Goal: Information Seeking & Learning: Learn about a topic

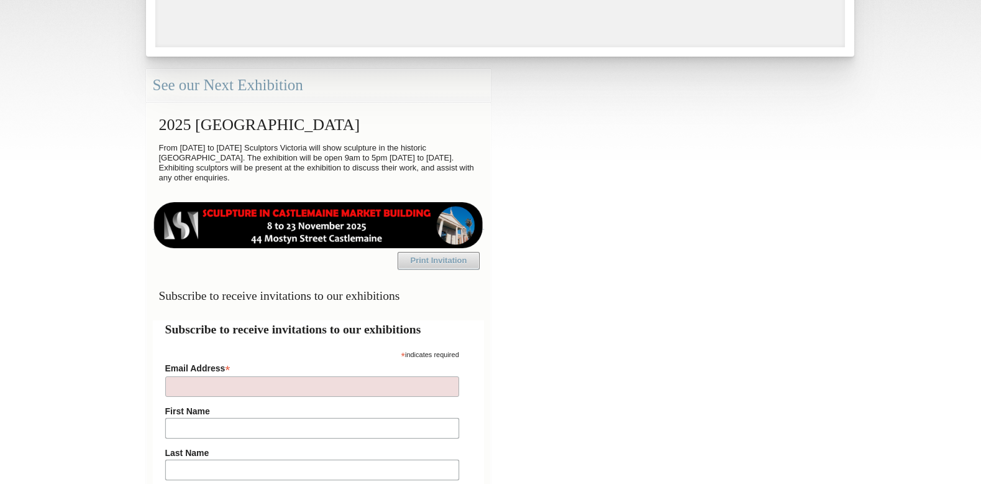
scroll to position [301, 0]
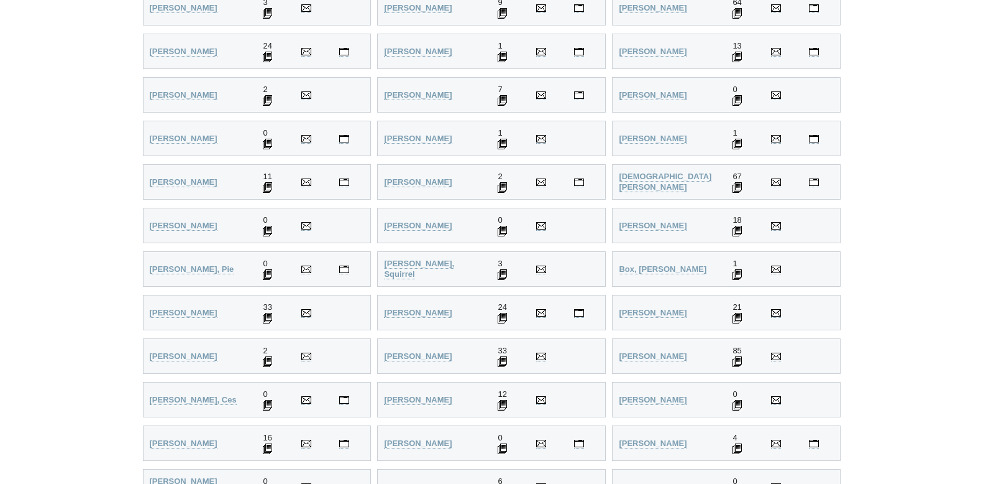
scroll to position [459, 0]
click at [306, 136] on img at bounding box center [306, 137] width 10 height 7
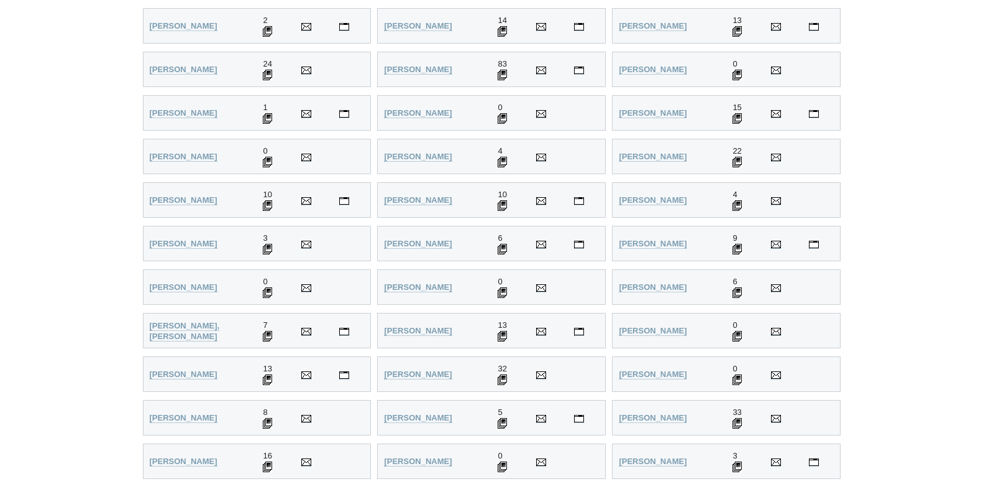
scroll to position [1681, 0]
click at [738, 195] on td "4" at bounding box center [746, 200] width 38 height 35
click at [656, 198] on strong "Hodge, Meg" at bounding box center [653, 200] width 68 height 9
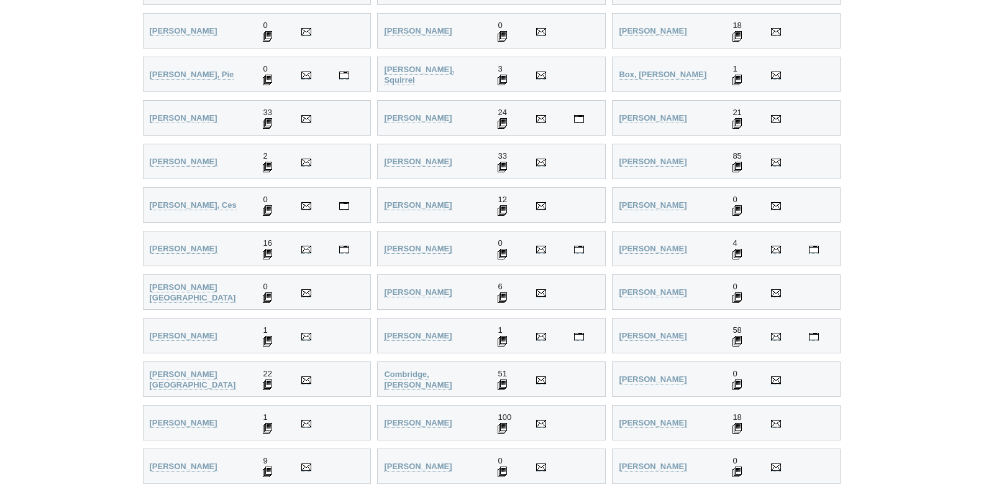
scroll to position [609, 0]
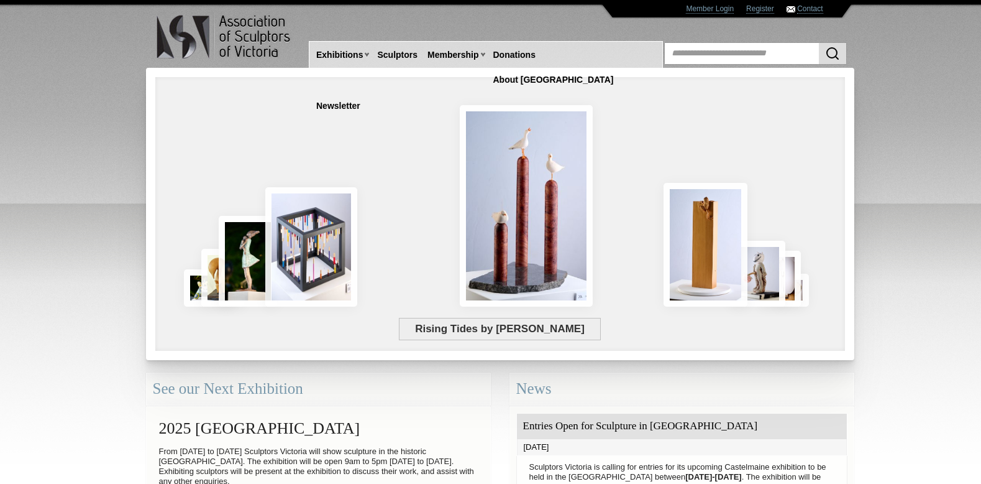
click at [104, 149] on body "Toggle navigation Association of Sculptors of Victoria Home Exhibitions Victori…" at bounding box center [490, 242] width 981 height 484
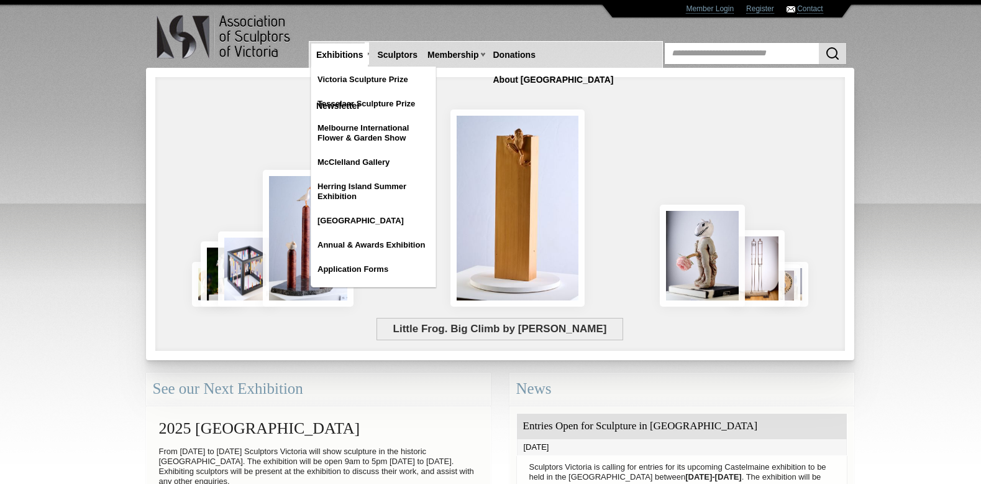
click at [346, 52] on link "Exhibitions" at bounding box center [339, 55] width 57 height 23
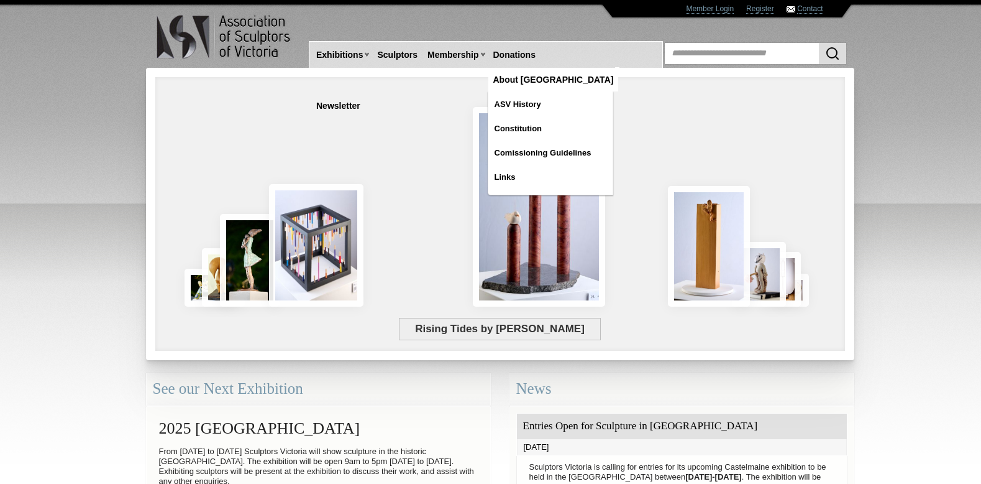
click at [576, 68] on link "About [GEOGRAPHIC_DATA]" at bounding box center [554, 79] width 131 height 23
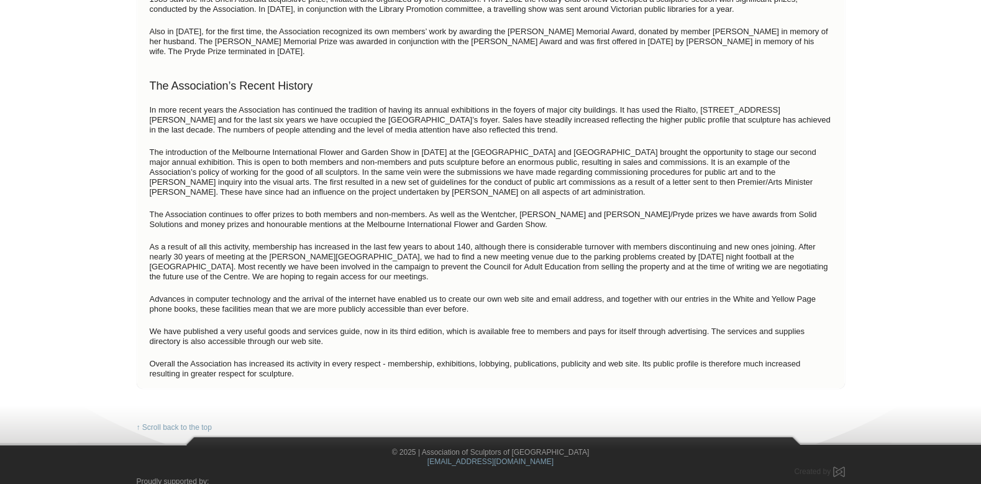
scroll to position [873, 0]
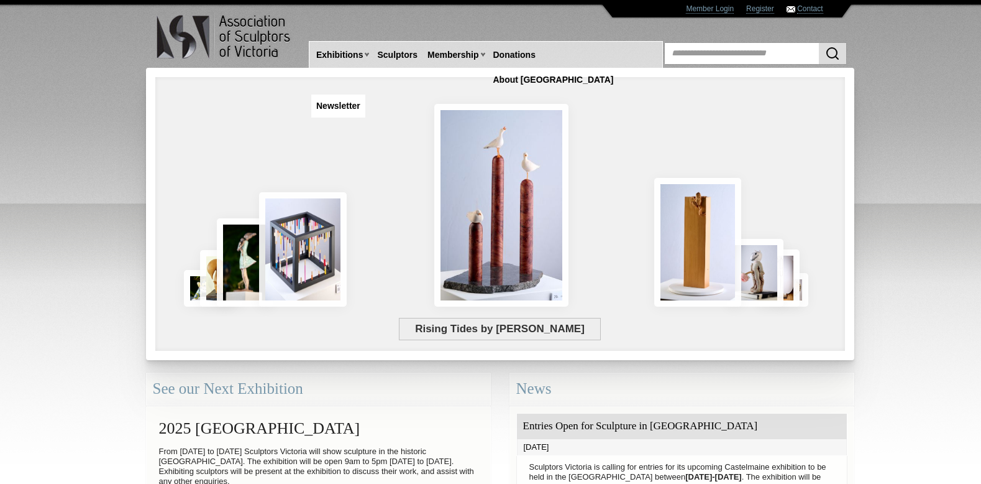
click at [365, 94] on link "Newsletter" at bounding box center [338, 105] width 54 height 23
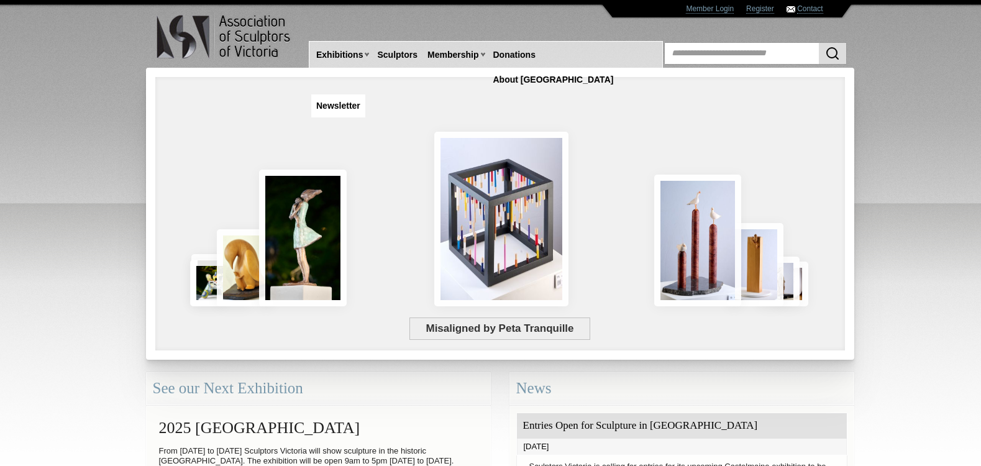
click at [365, 94] on link "Newsletter" at bounding box center [338, 105] width 54 height 23
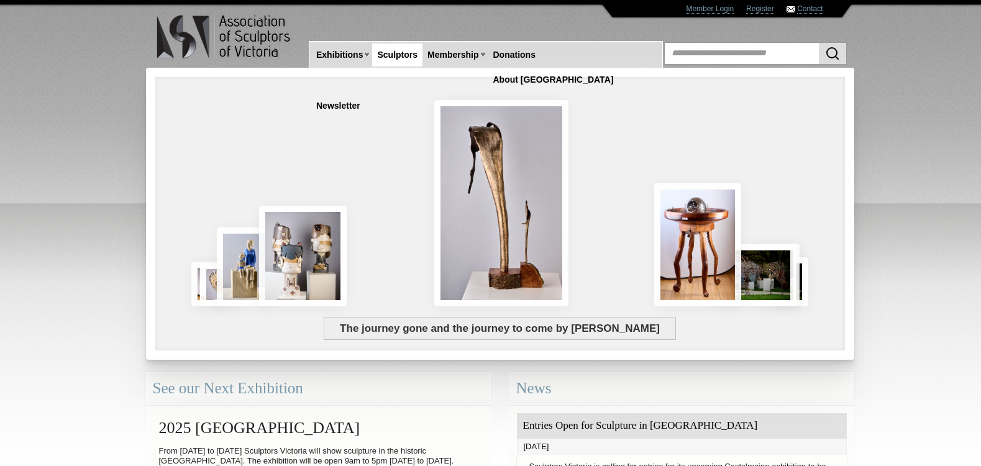
click at [406, 52] on link "Sculptors" at bounding box center [397, 55] width 50 height 23
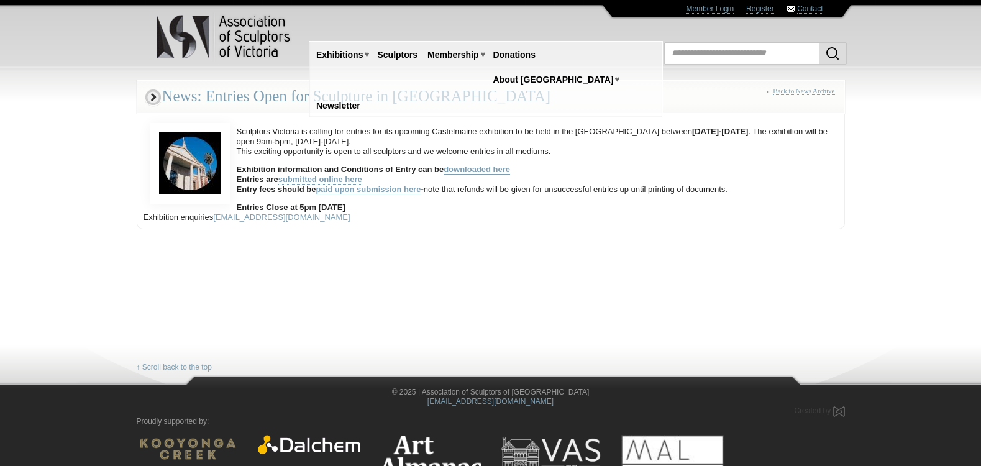
click at [467, 170] on link "downloaded here" at bounding box center [477, 170] width 67 height 10
click at [453, 102] on link "Member Application Form" at bounding box center [485, 104] width 124 height 22
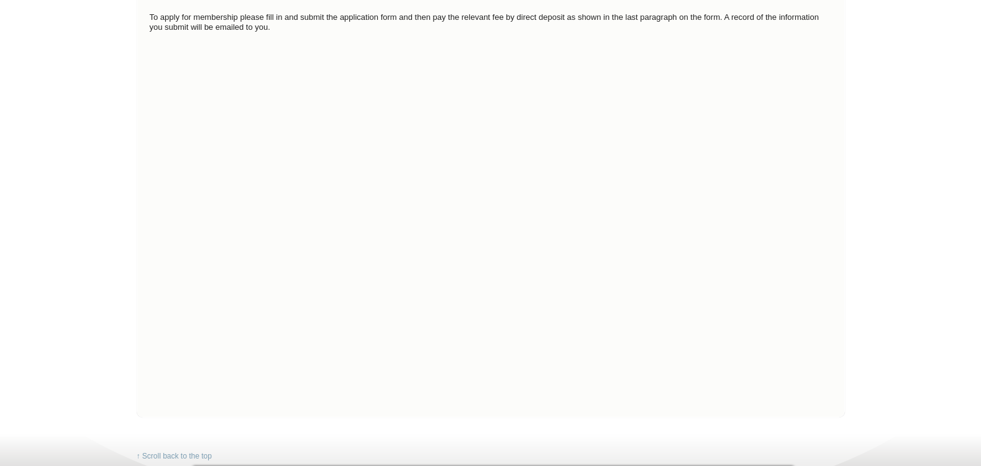
scroll to position [167, 0]
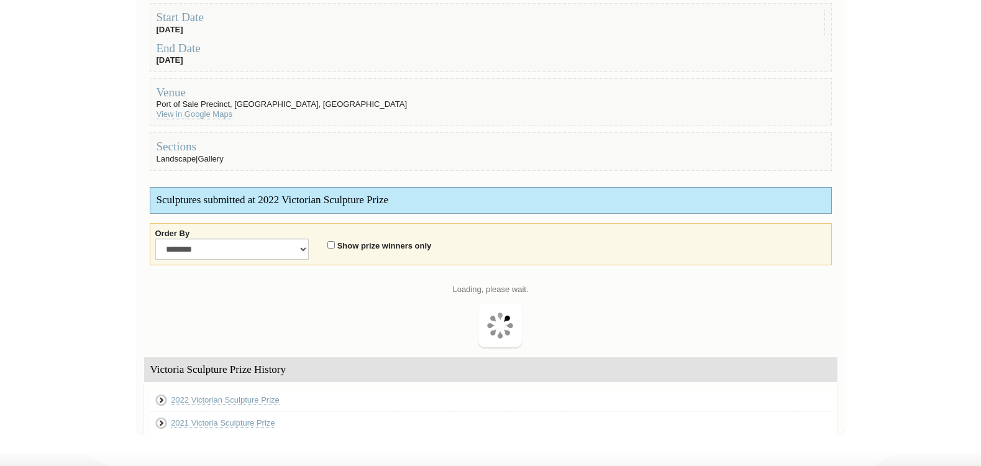
scroll to position [213, 0]
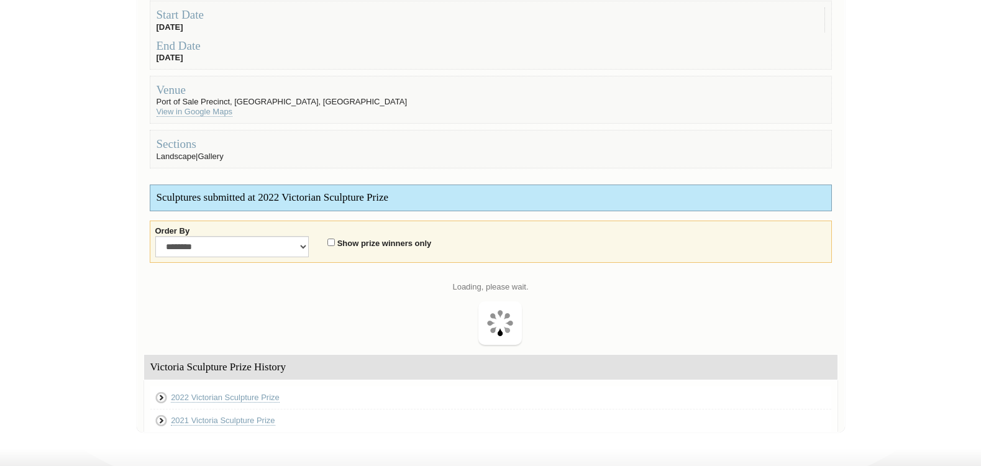
click at [309, 197] on div "Sculptures submitted at 2022 Victorian Sculpture Prize" at bounding box center [490, 197] width 681 height 25
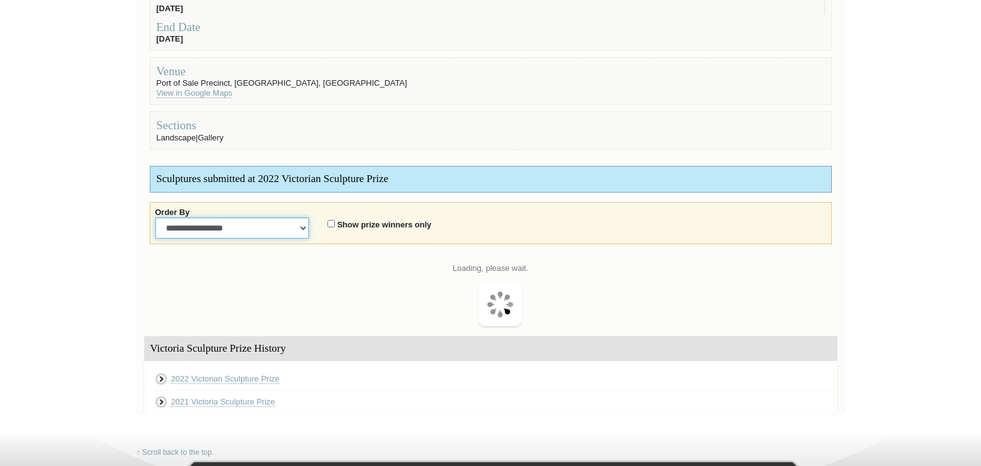
scroll to position [231, 0]
select select "**********"
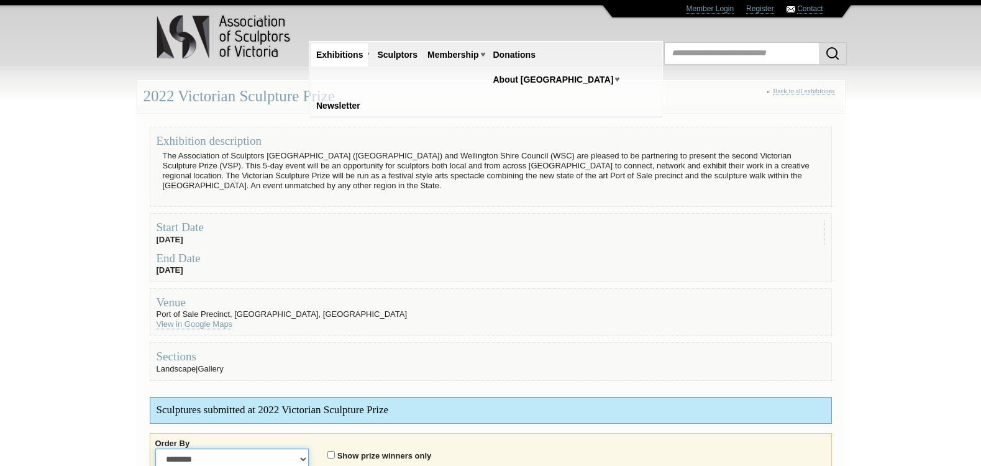
scroll to position [0, 0]
